Goal: Find specific page/section: Find specific page/section

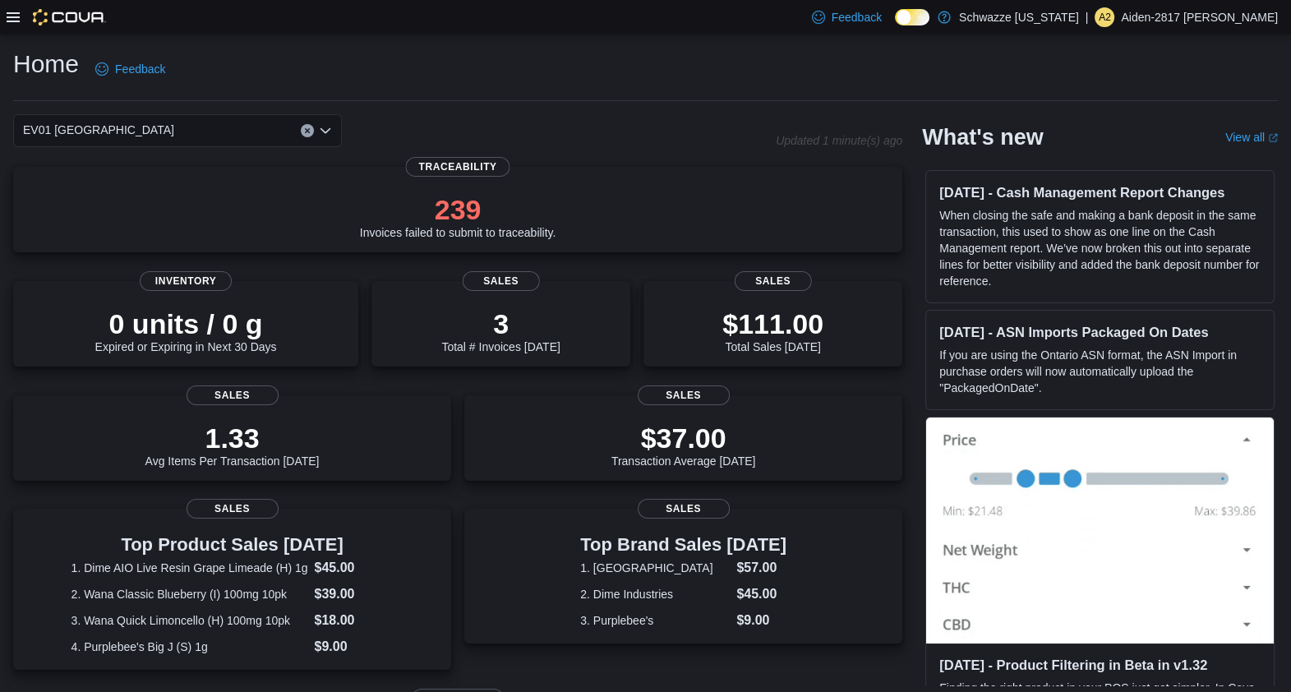
click at [329, 127] on icon "Open list of options" at bounding box center [325, 130] width 13 height 13
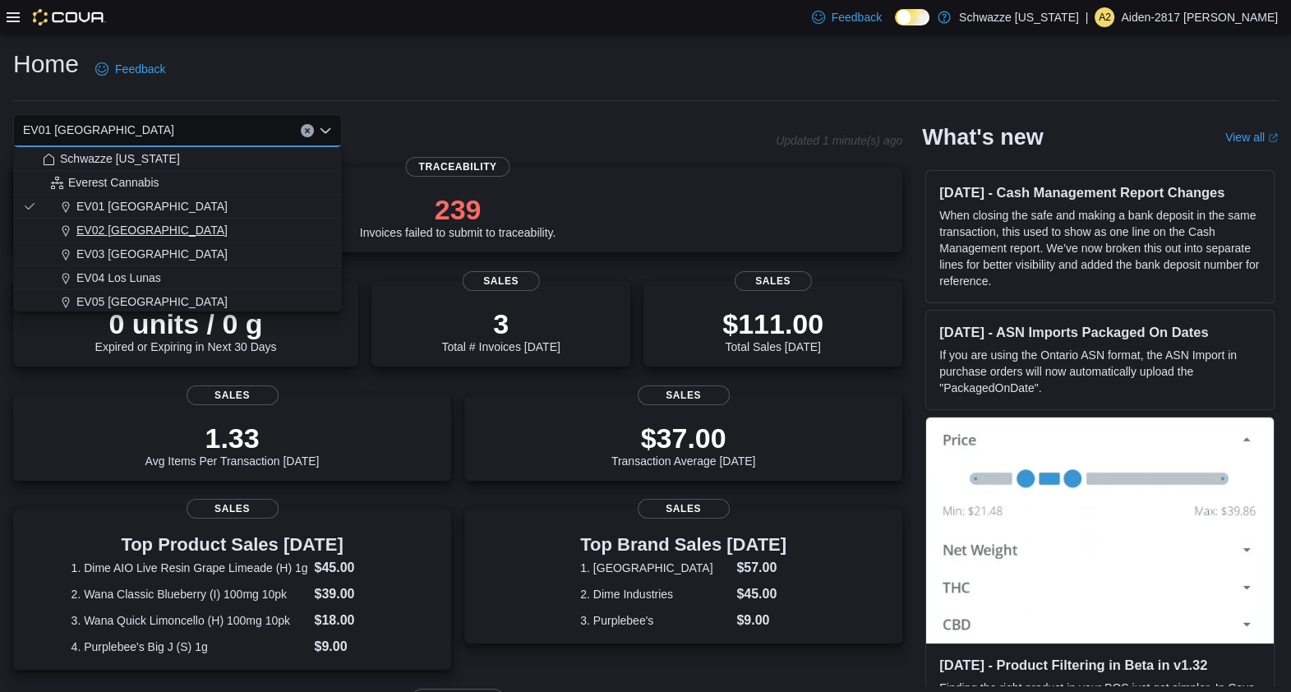
click at [255, 230] on div "EV02 Far NE Heights" at bounding box center [187, 230] width 289 height 16
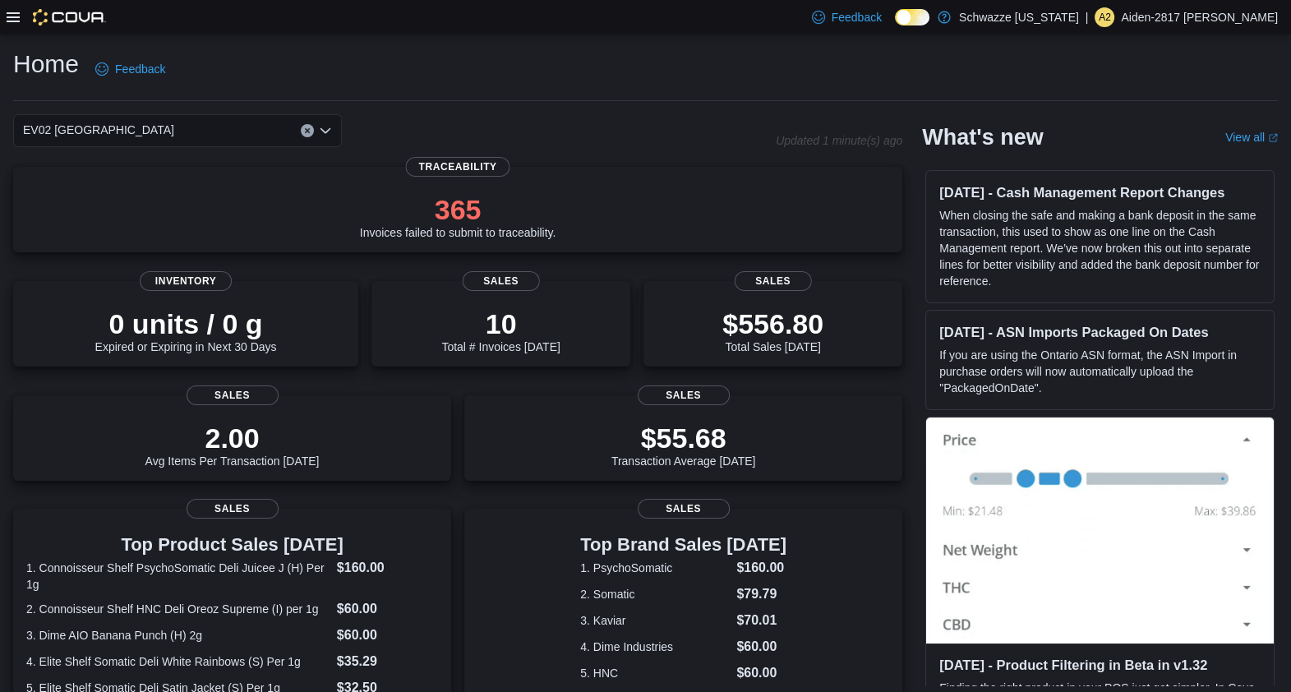
click at [324, 135] on icon "Open list of options" at bounding box center [325, 130] width 13 height 13
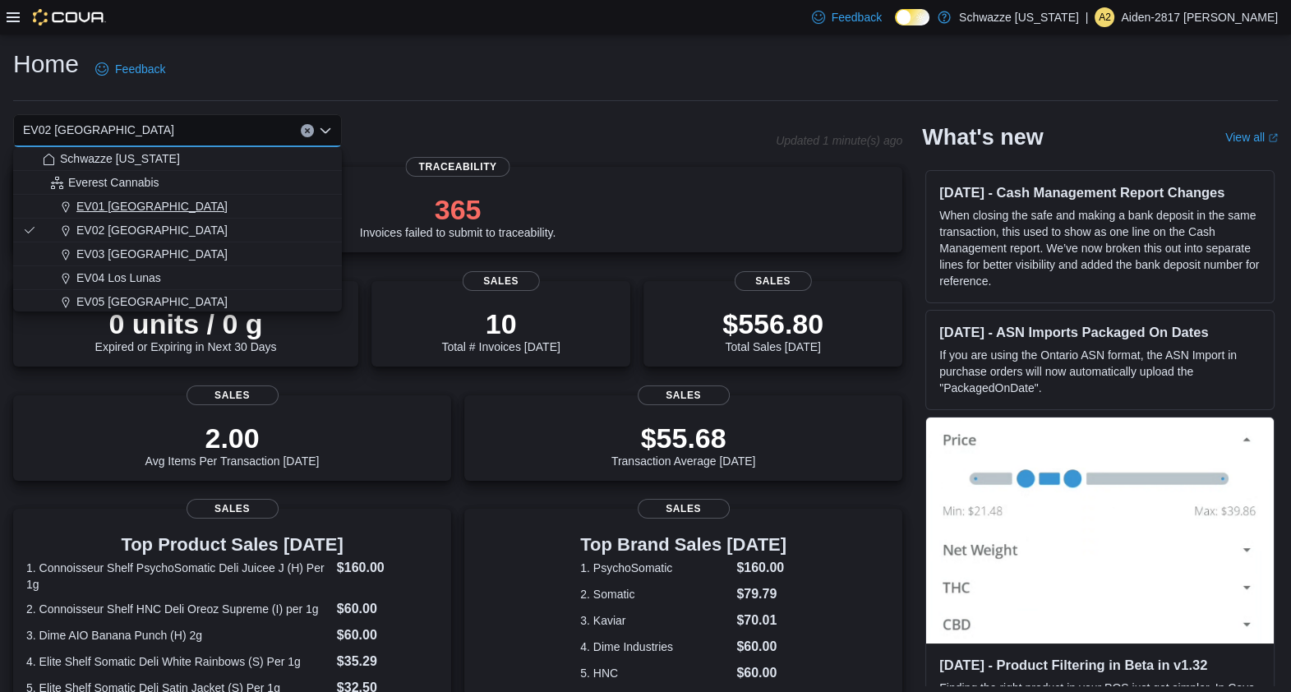
click at [286, 195] on button "EV01 North Valley" at bounding box center [177, 207] width 329 height 24
